Goal: Information Seeking & Learning: Learn about a topic

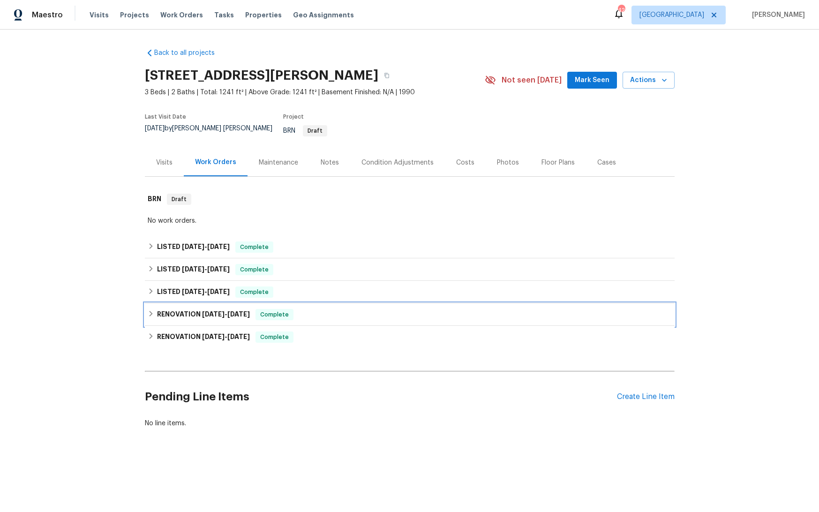
click at [211, 311] on span "[DATE]" at bounding box center [213, 314] width 22 height 7
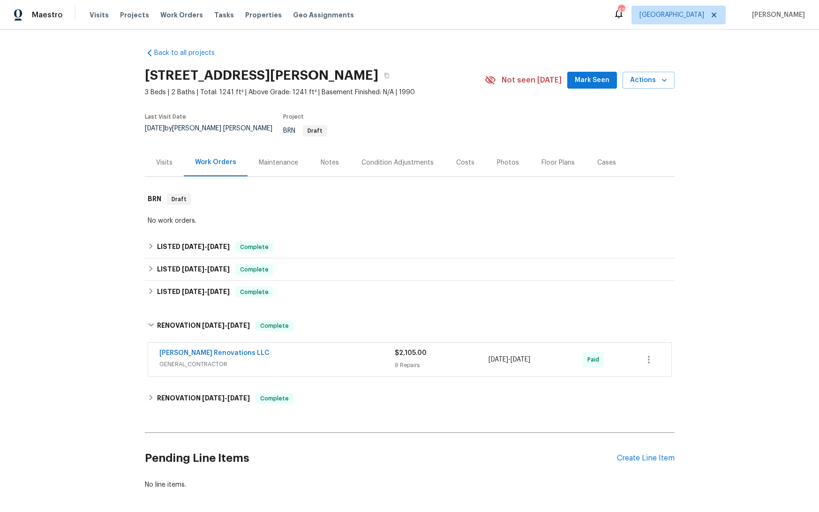
click at [303, 359] on span "GENERAL_CONTRACTOR" at bounding box center [276, 363] width 235 height 9
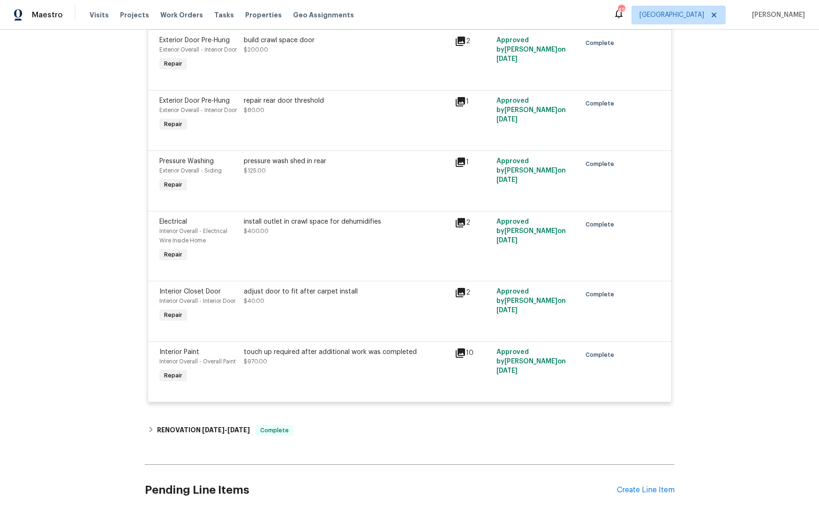
scroll to position [675, 0]
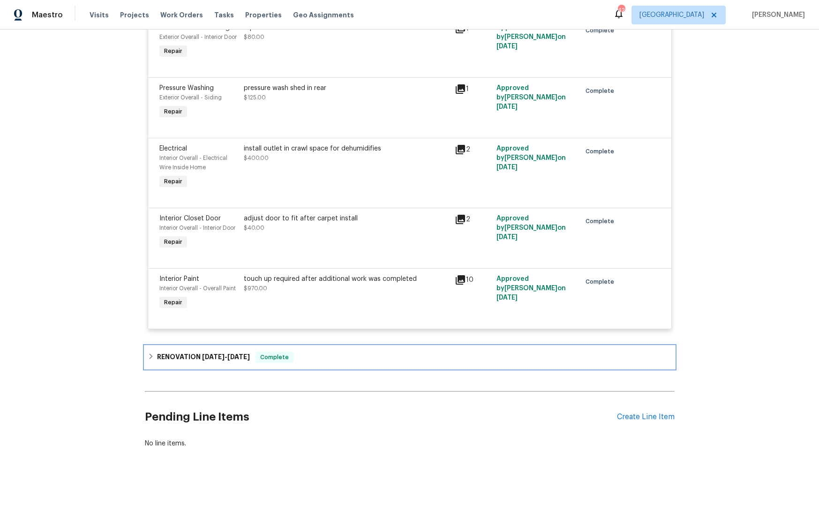
click at [230, 359] on span "[DATE] - [DATE]" at bounding box center [226, 356] width 48 height 7
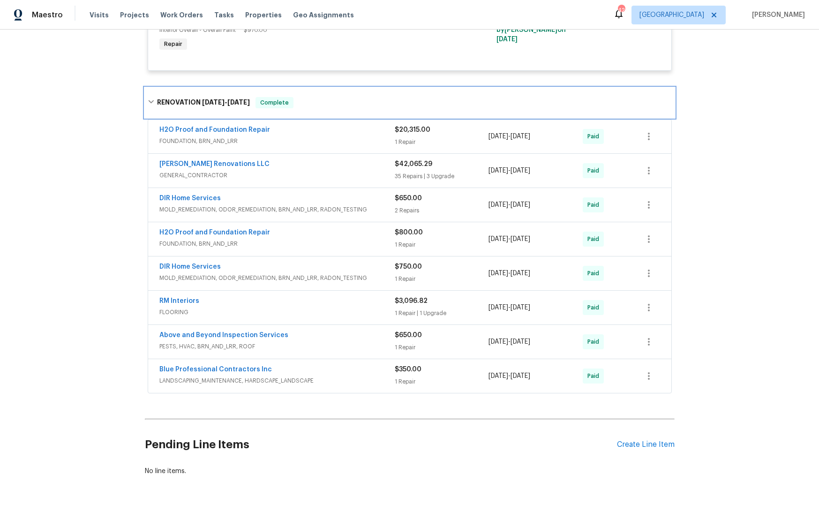
scroll to position [933, 0]
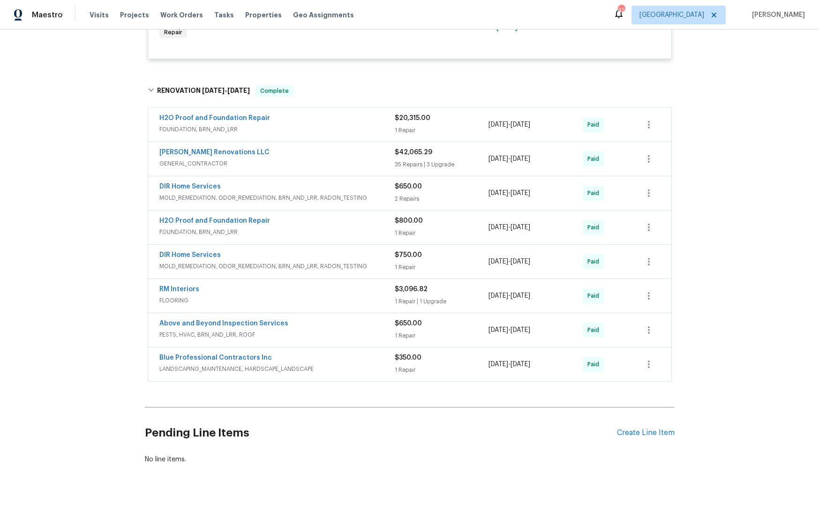
click at [278, 168] on span "GENERAL_CONTRACTOR" at bounding box center [276, 163] width 235 height 9
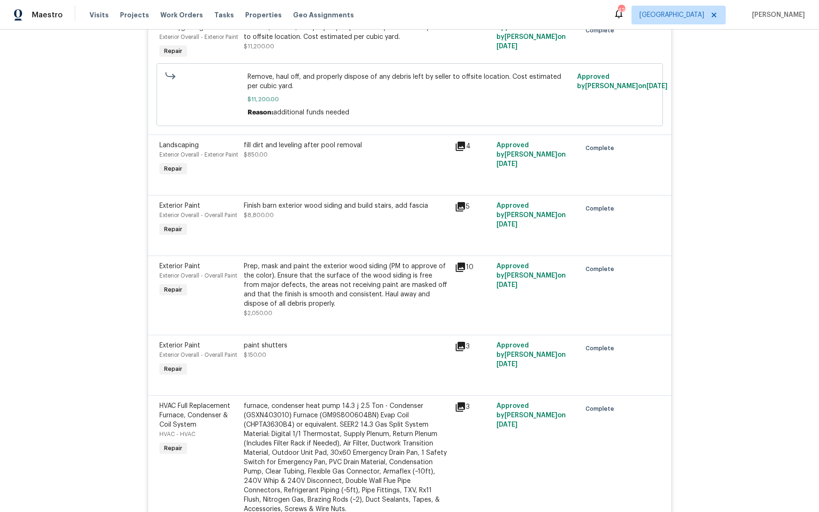
scroll to position [1637, 0]
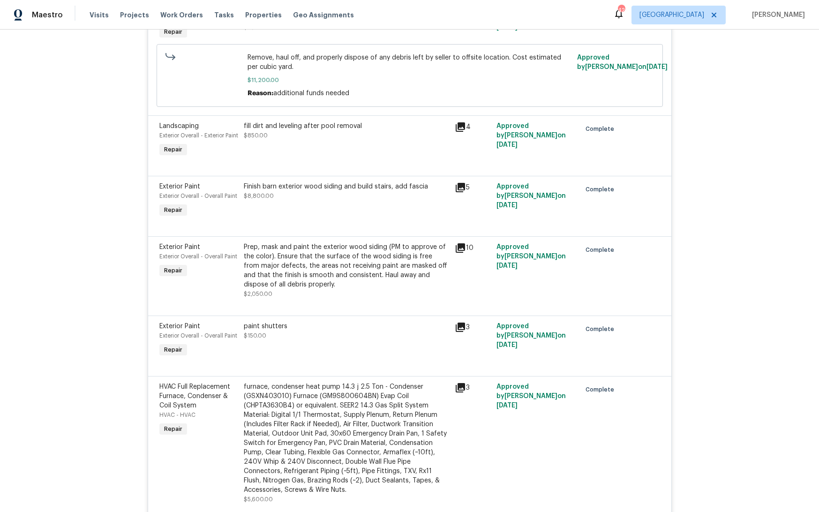
click at [463, 193] on icon at bounding box center [460, 187] width 11 height 11
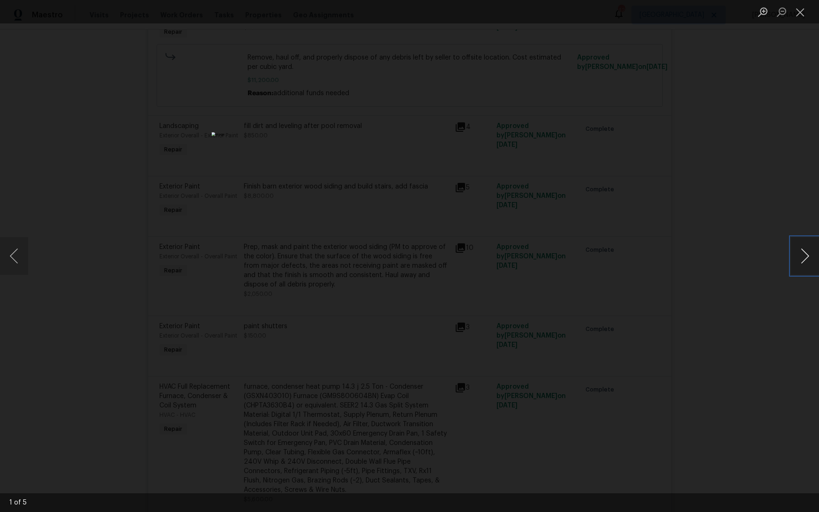
click at [807, 257] on button "Next image" at bounding box center [805, 255] width 28 height 37
click at [798, 11] on button "Close lightbox" at bounding box center [800, 12] width 19 height 16
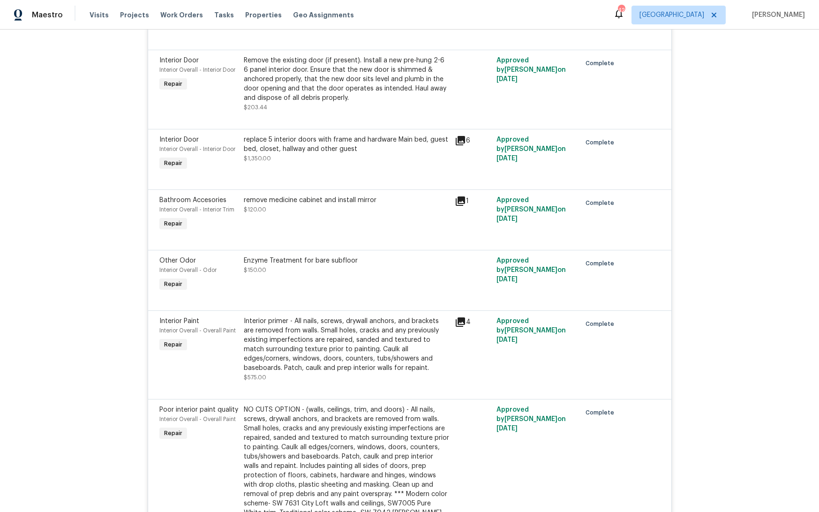
scroll to position [3007, 0]
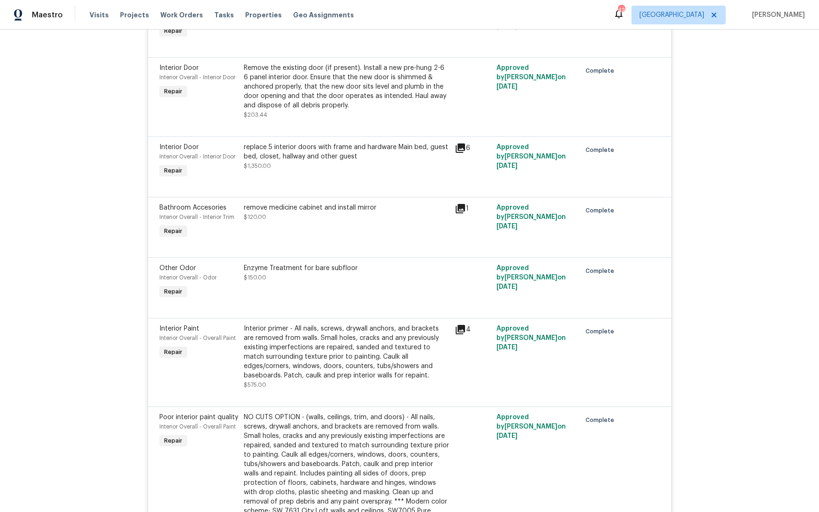
click at [463, 213] on icon at bounding box center [460, 208] width 9 height 9
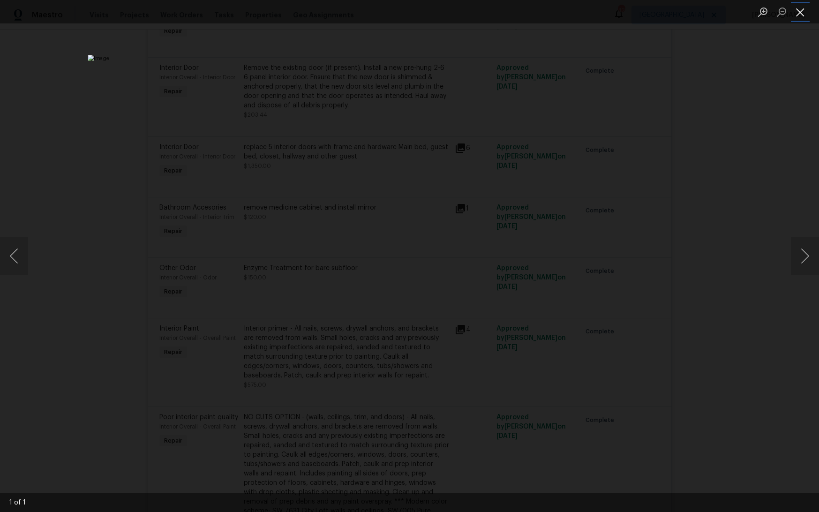
click at [802, 6] on button "Close lightbox" at bounding box center [800, 12] width 19 height 16
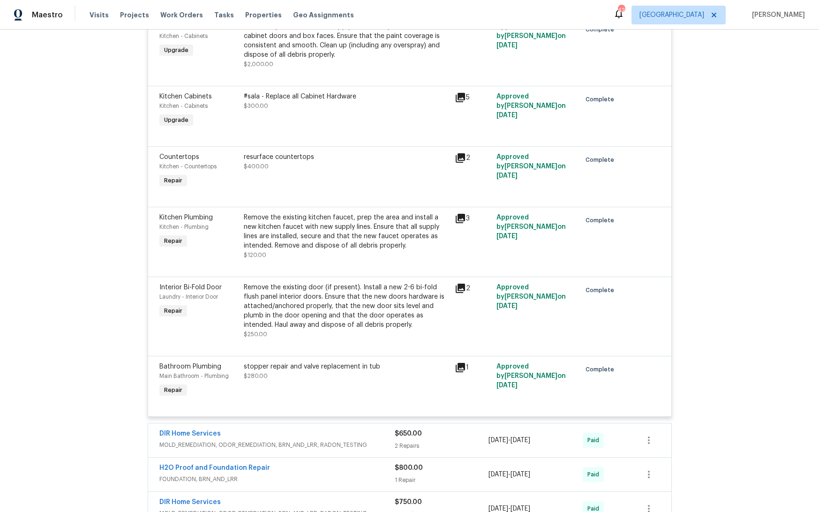
scroll to position [3880, 0]
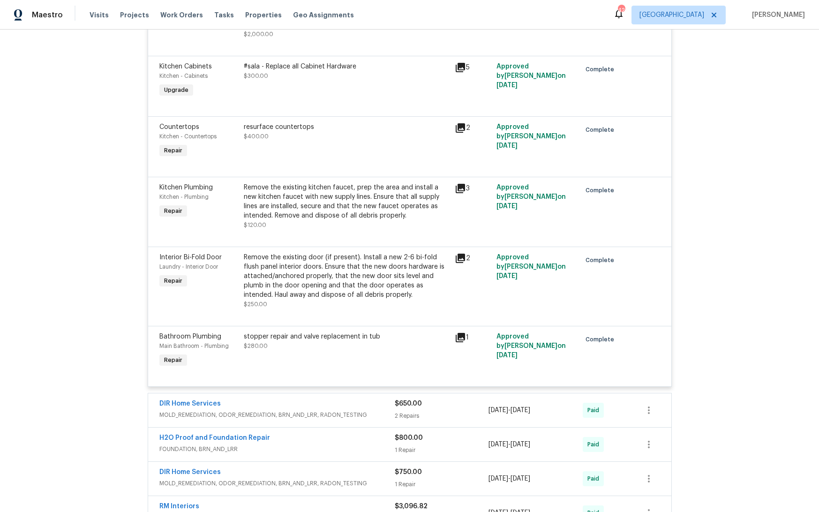
click at [365, 341] on div "stopper repair and valve replacement in tub" at bounding box center [346, 336] width 205 height 9
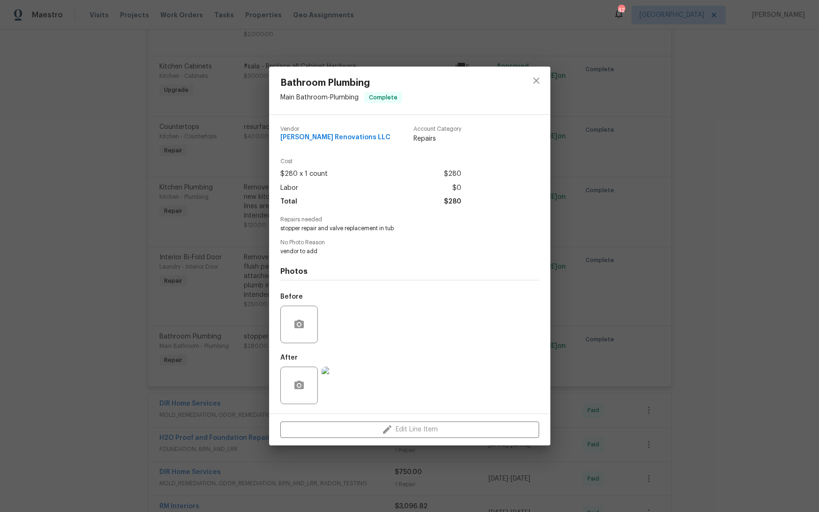
click at [340, 387] on img at bounding box center [340, 384] width 37 height 37
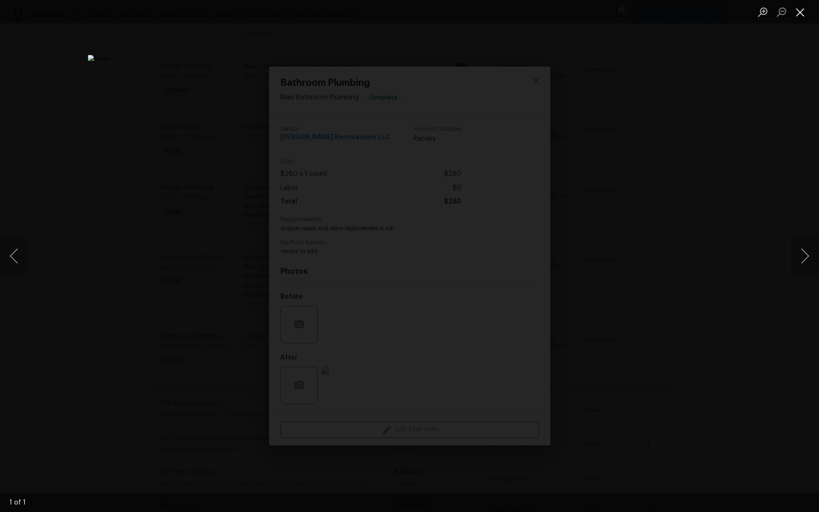
click at [803, 15] on button "Close lightbox" at bounding box center [800, 12] width 19 height 16
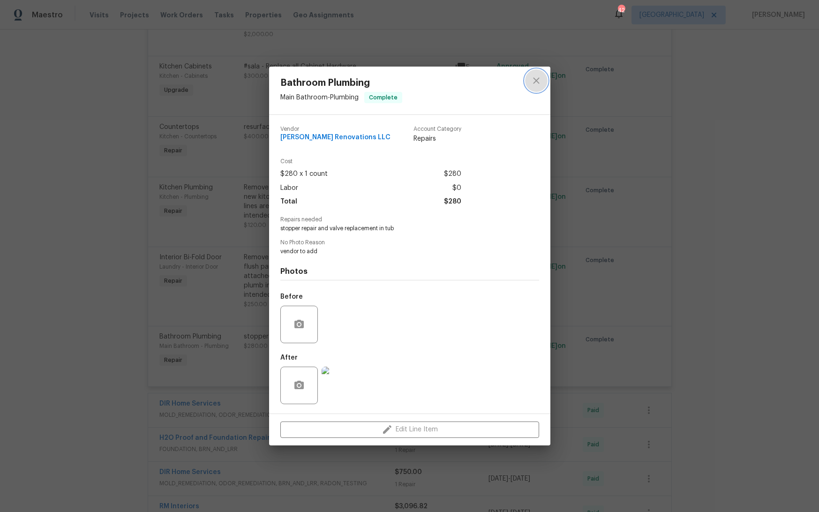
click at [537, 78] on icon "close" at bounding box center [536, 80] width 11 height 11
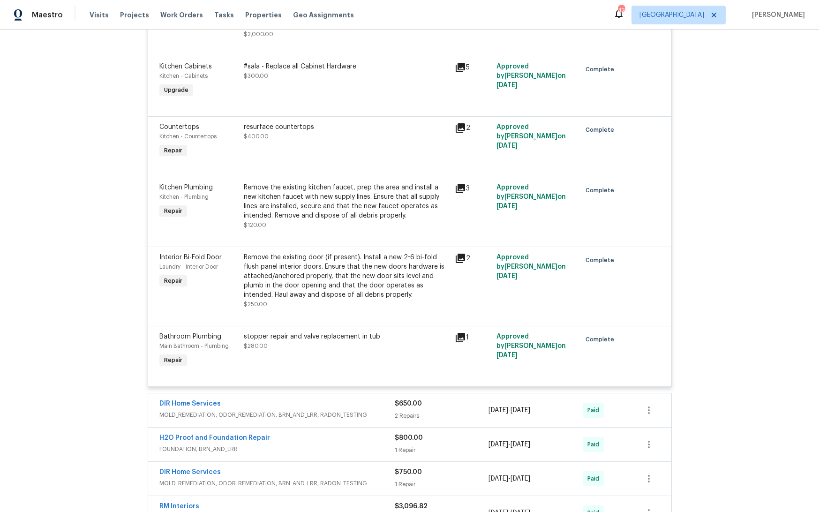
click at [311, 341] on div "stopper repair and valve replacement in tub" at bounding box center [346, 336] width 205 height 9
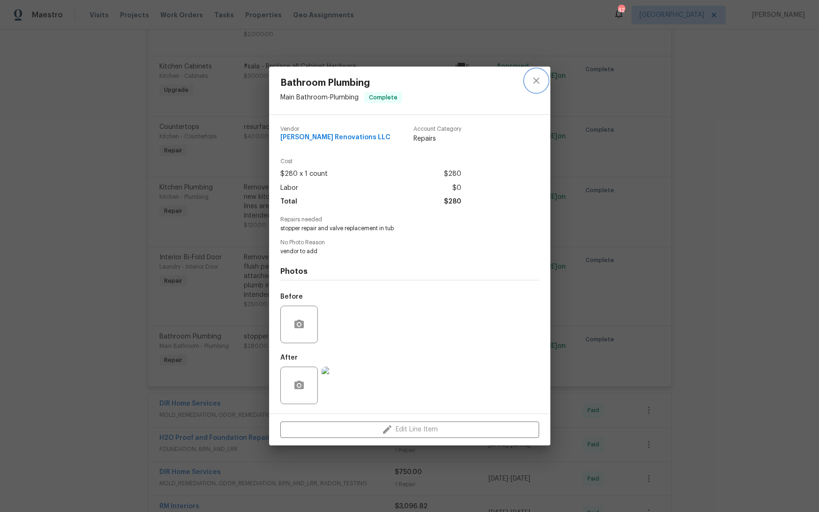
click at [541, 80] on icon "close" at bounding box center [536, 80] width 11 height 11
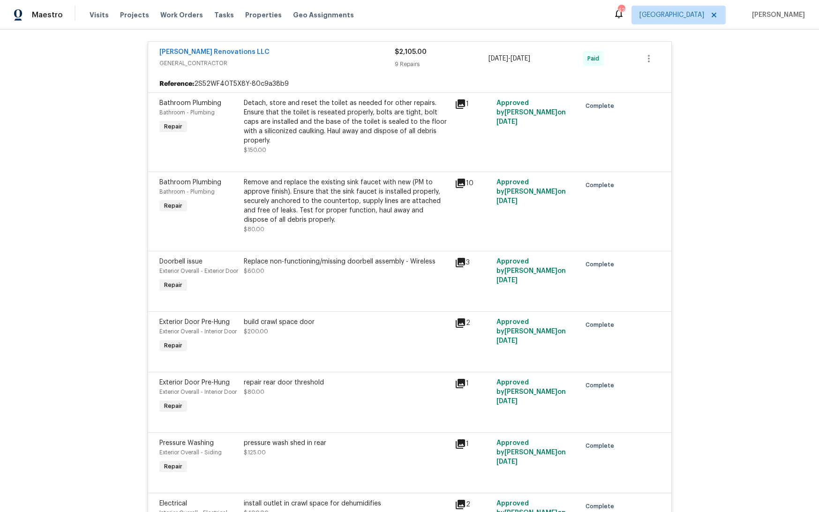
scroll to position [0, 0]
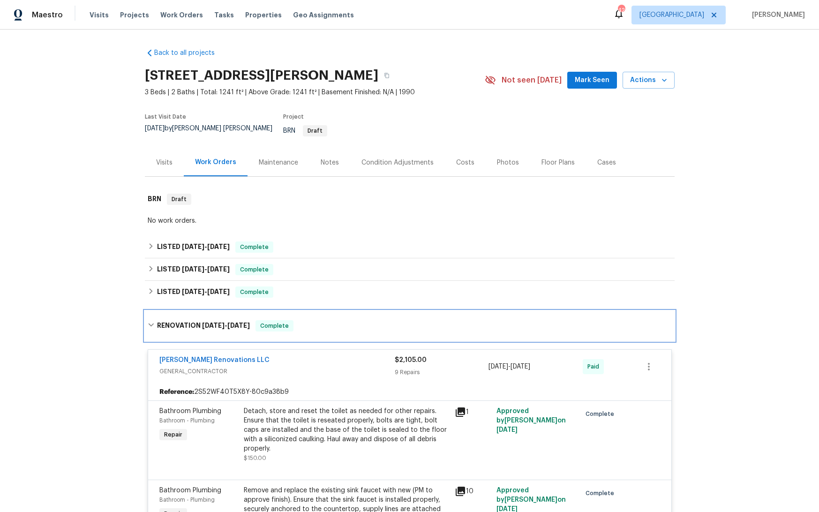
click at [215, 322] on span "[DATE]" at bounding box center [213, 325] width 22 height 7
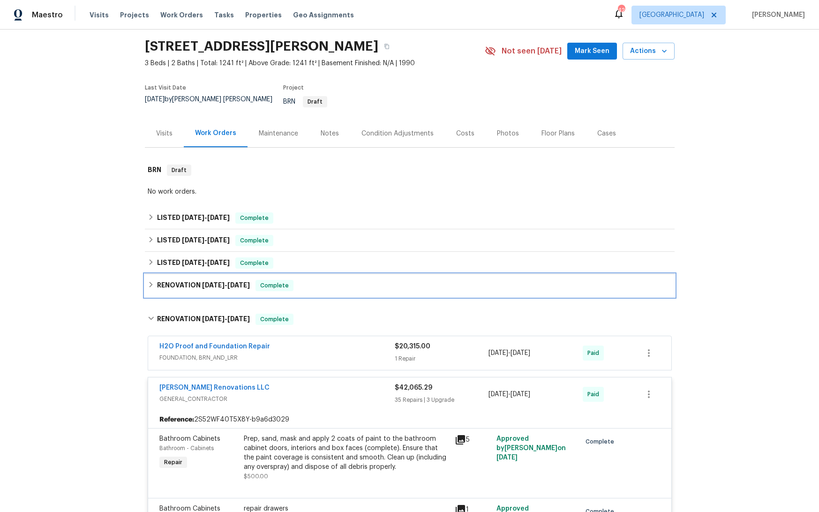
scroll to position [33, 0]
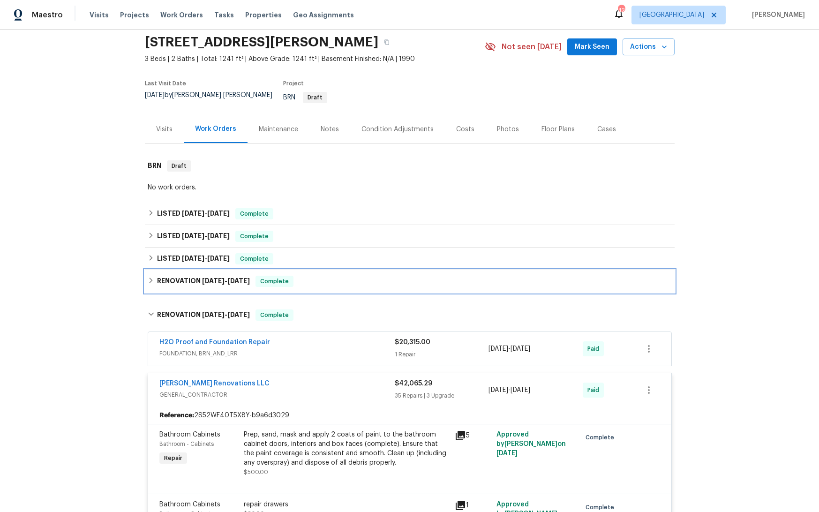
click at [216, 277] on h6 "RENOVATION [DATE] - [DATE]" at bounding box center [203, 281] width 93 height 11
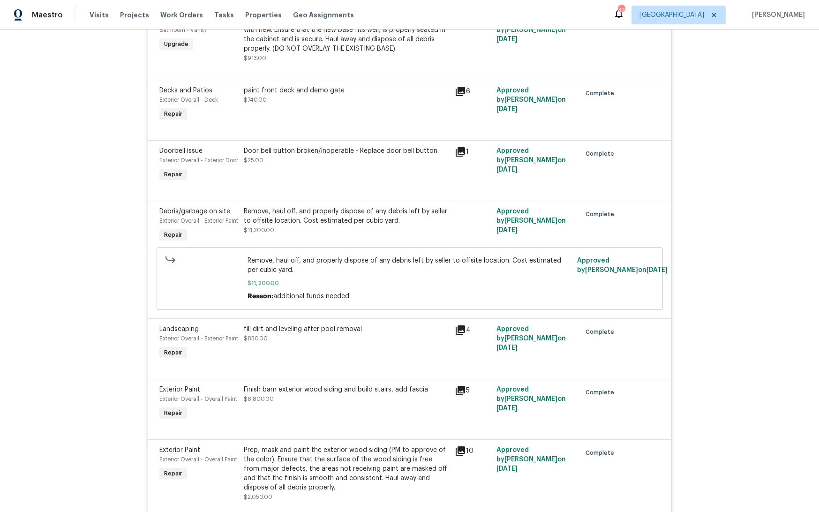
scroll to position [1437, 0]
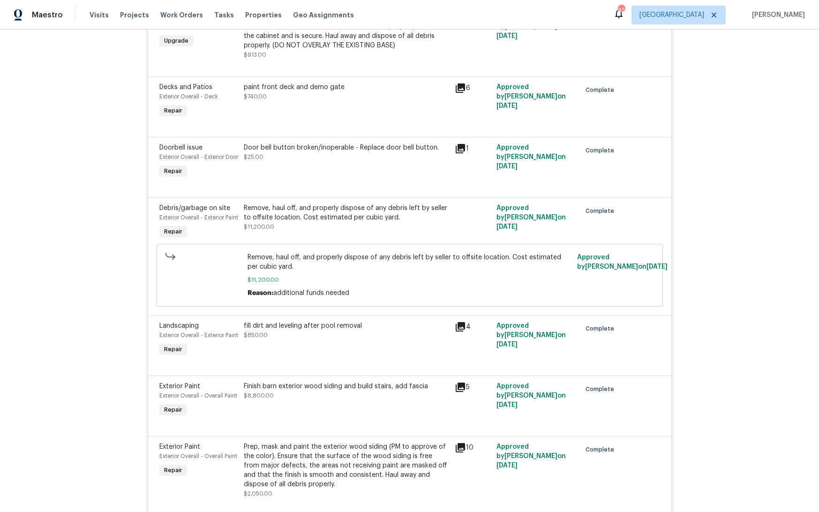
click at [260, 222] on div "Remove, haul off, and properly dispose of any debris left by seller to offsite …" at bounding box center [346, 212] width 205 height 19
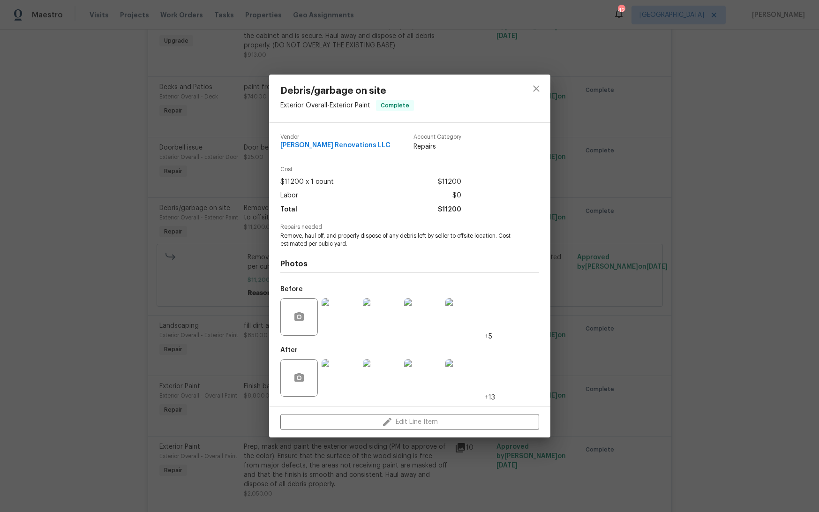
click at [343, 317] on img at bounding box center [340, 316] width 37 height 37
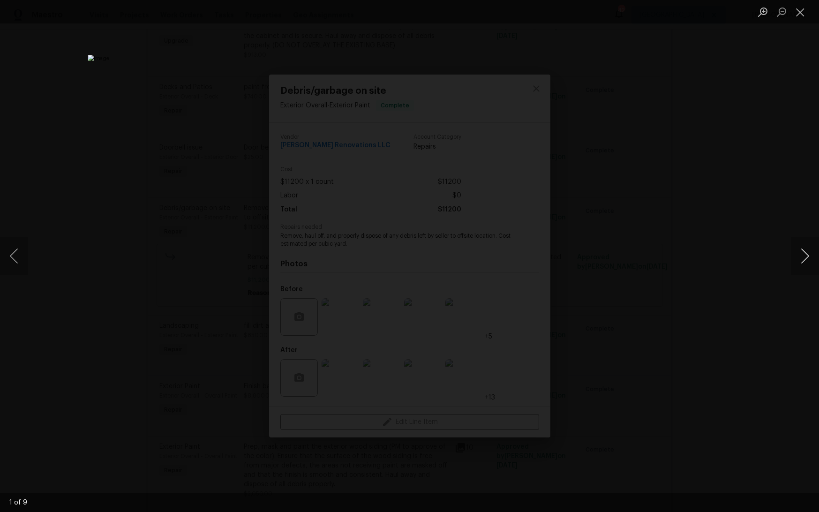
click at [806, 257] on button "Next image" at bounding box center [805, 255] width 28 height 37
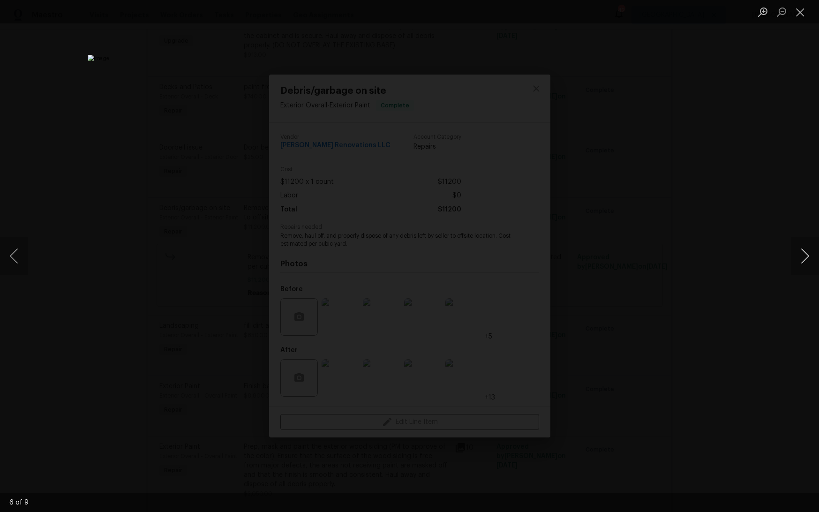
click at [806, 257] on button "Next image" at bounding box center [805, 255] width 28 height 37
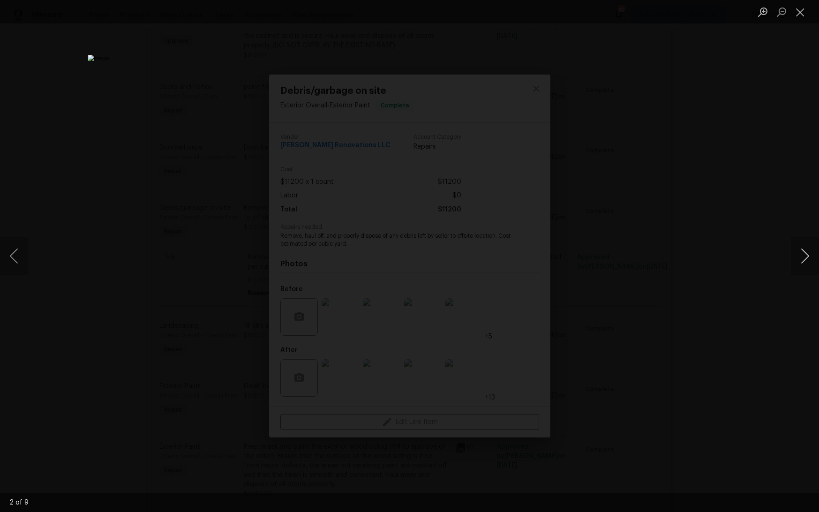
click at [802, 256] on button "Next image" at bounding box center [805, 255] width 28 height 37
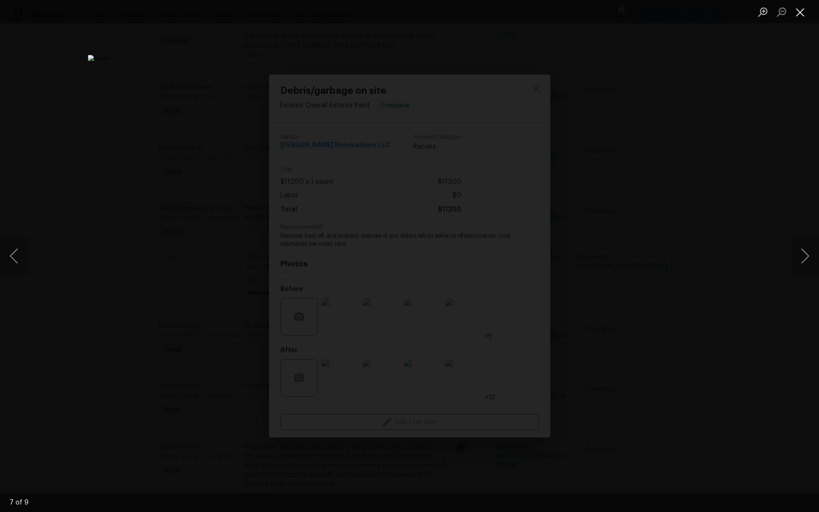
click at [801, 15] on button "Close lightbox" at bounding box center [800, 12] width 19 height 16
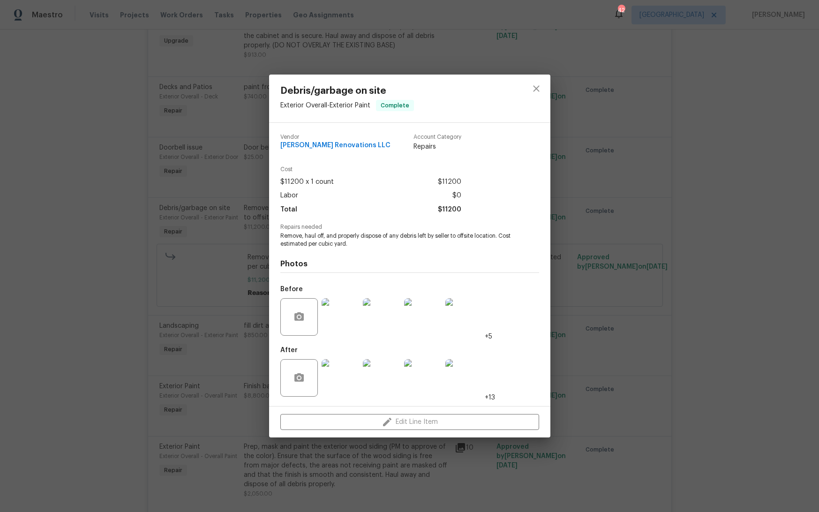
click at [77, 75] on div "Debris/garbage on site Exterior Overall - Exterior Paint Complete Vendor [PERSO…" at bounding box center [409, 256] width 819 height 512
